Goal: Task Accomplishment & Management: Use online tool/utility

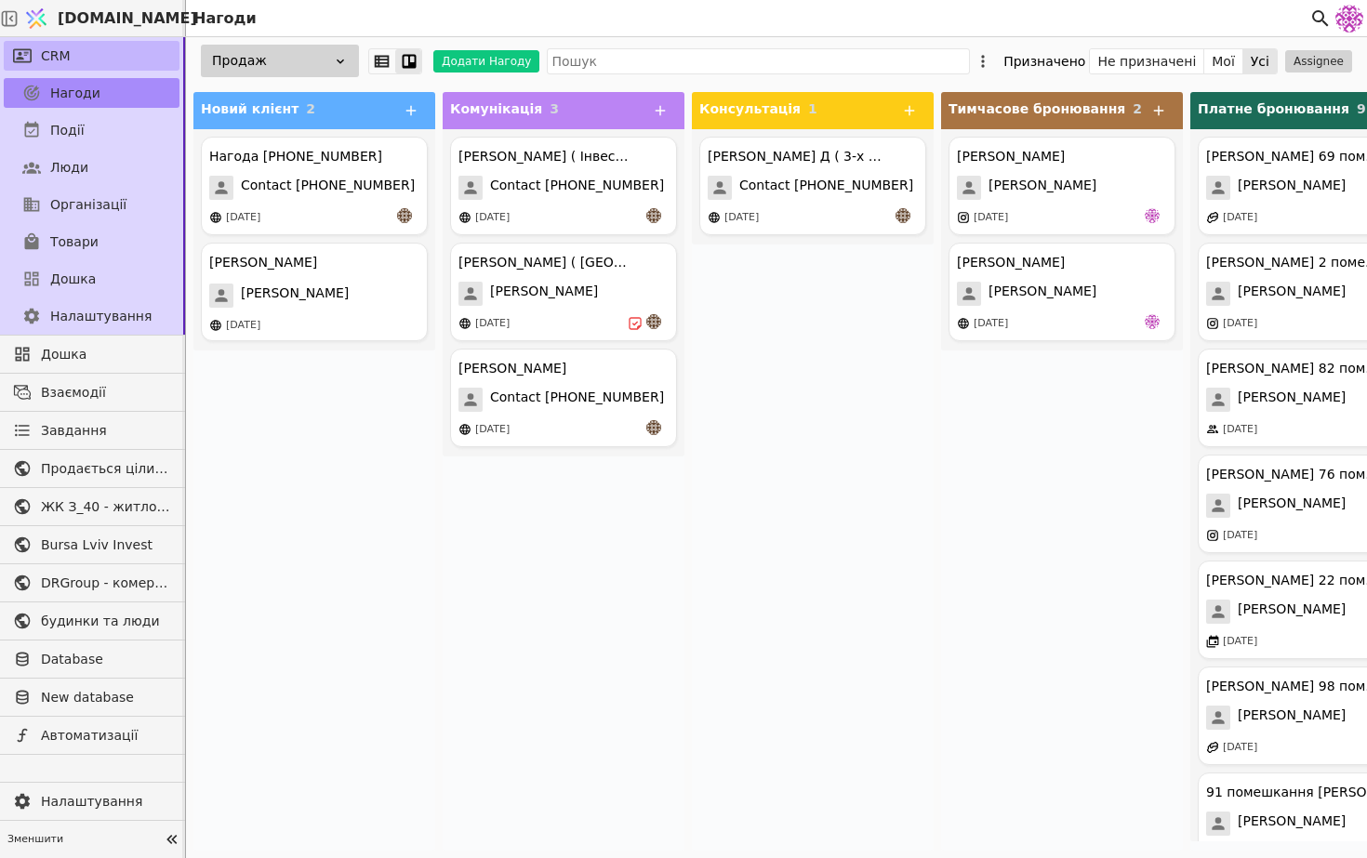
click at [83, 67] on link "CRM" at bounding box center [92, 56] width 176 height 30
click at [237, 220] on div "[DATE]" at bounding box center [243, 218] width 34 height 16
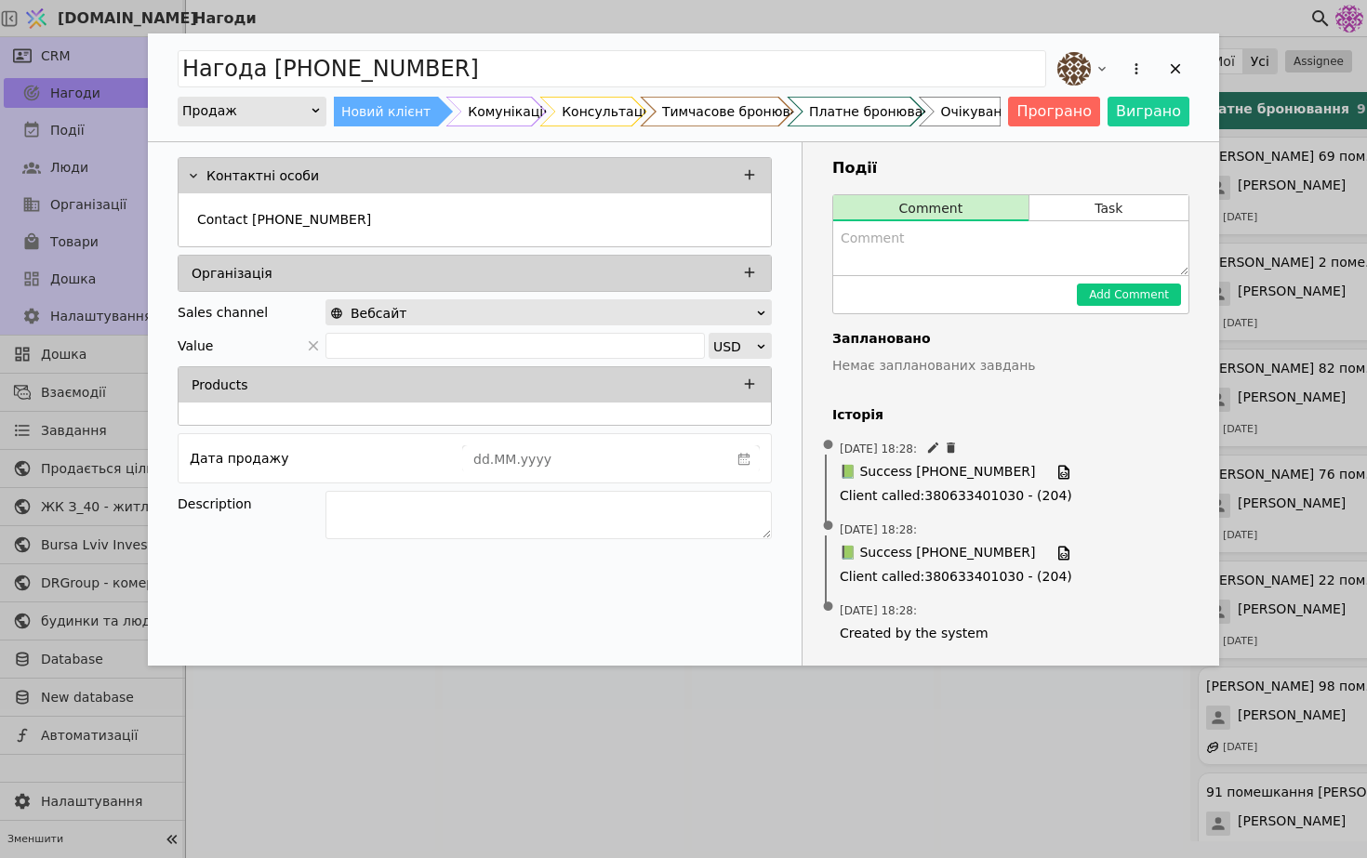
click at [950, 460] on div "[DATE] 18:28 : 📗 Success [PHONE_NUMBER] Client called : [PHONE_NUMBER] - (204)" at bounding box center [1010, 472] width 357 height 81
click at [950, 473] on span "📗 Success [PHONE_NUMBER]" at bounding box center [936, 472] width 195 height 20
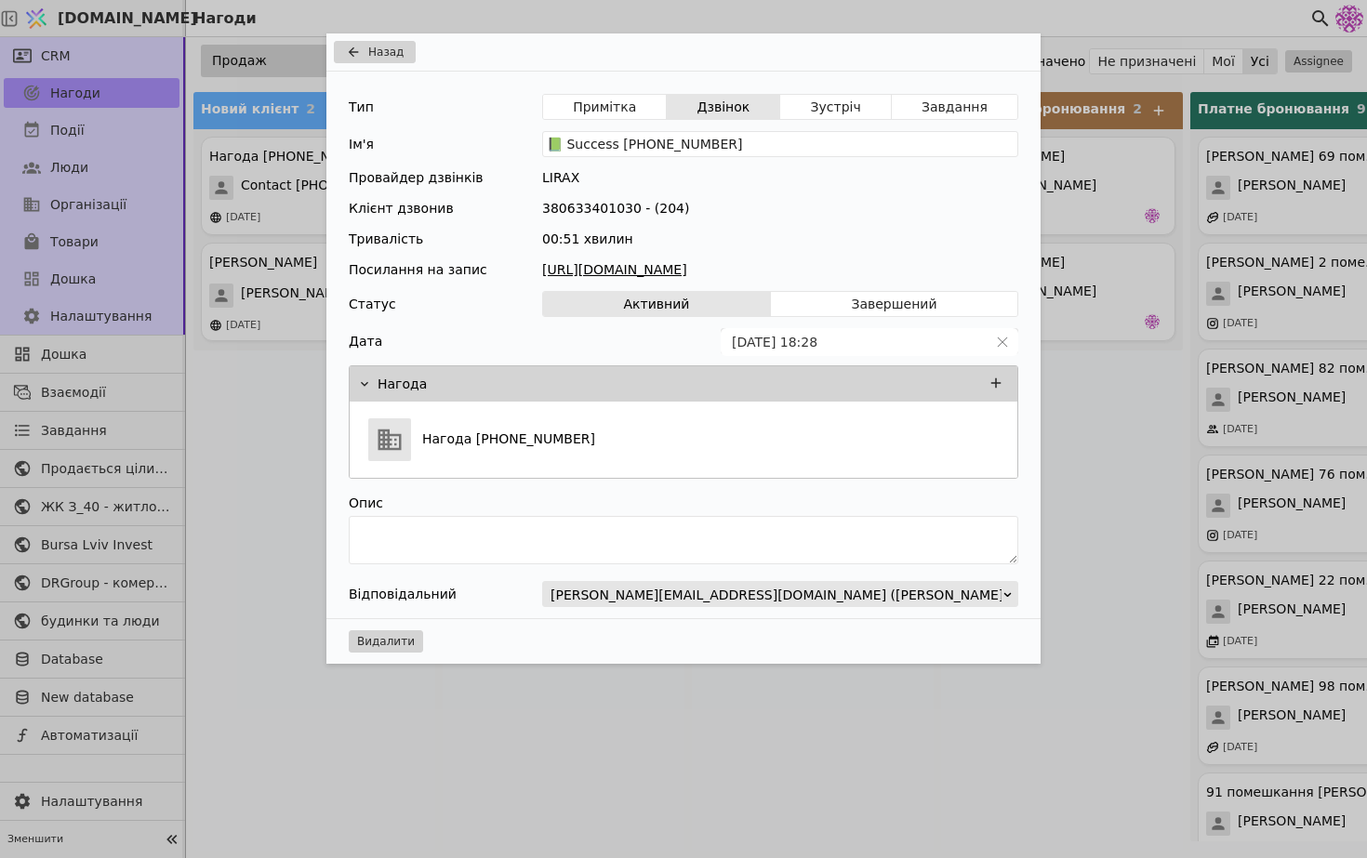
click at [704, 273] on link "[URL][DOMAIN_NAME]" at bounding box center [780, 270] width 476 height 20
